Goal: Task Accomplishment & Management: Manage account settings

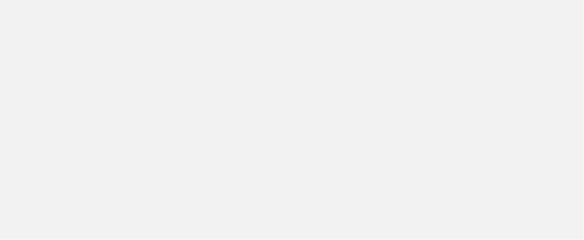
click at [267, 0] on html at bounding box center [292, 0] width 584 height 0
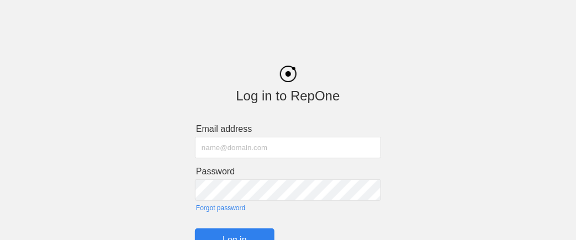
type input "[PERSON_NAME][EMAIL_ADDRESS][PERSON_NAME][PERSON_NAME][DOMAIN_NAME]"
click at [224, 235] on input "Log in" at bounding box center [235, 240] width 80 height 23
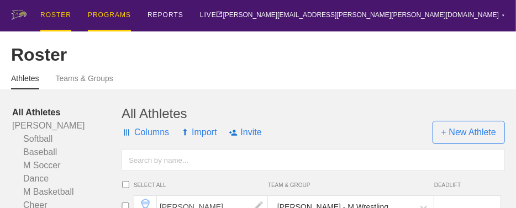
click at [117, 14] on div "PROGRAMS" at bounding box center [109, 15] width 43 height 31
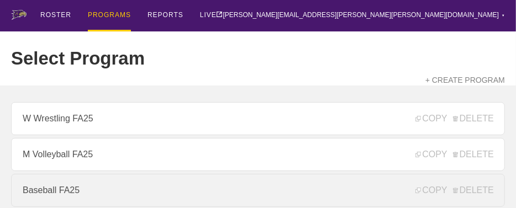
click at [61, 195] on link "Baseball FA25" at bounding box center [258, 190] width 494 height 33
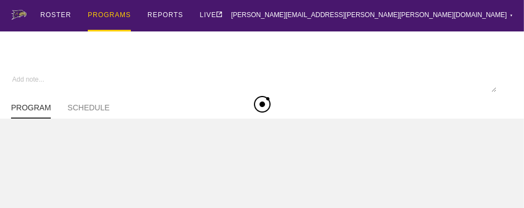
type textarea "x"
type input "Baseball FA25"
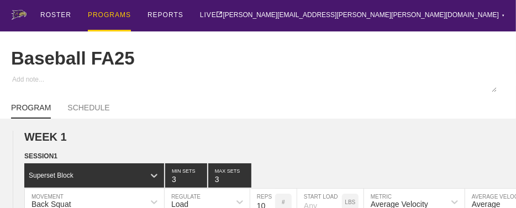
click at [263, 10] on div "ROSTER PROGRAMS REPORTS LIVE brian.ciolek@avila.edu ▼ Settings Logout" at bounding box center [258, 15] width 494 height 31
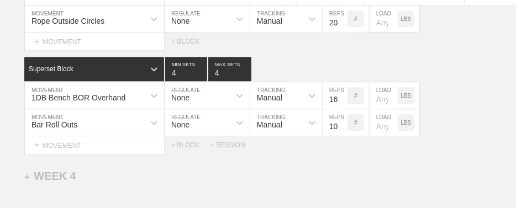
scroll to position [2764, 0]
